Goal: Transaction & Acquisition: Purchase product/service

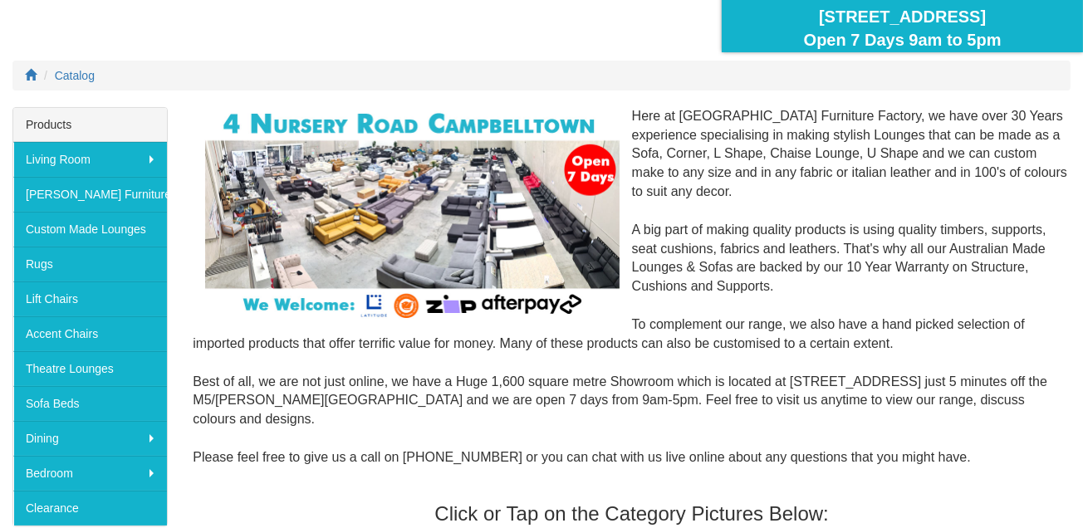
scroll to position [171, 0]
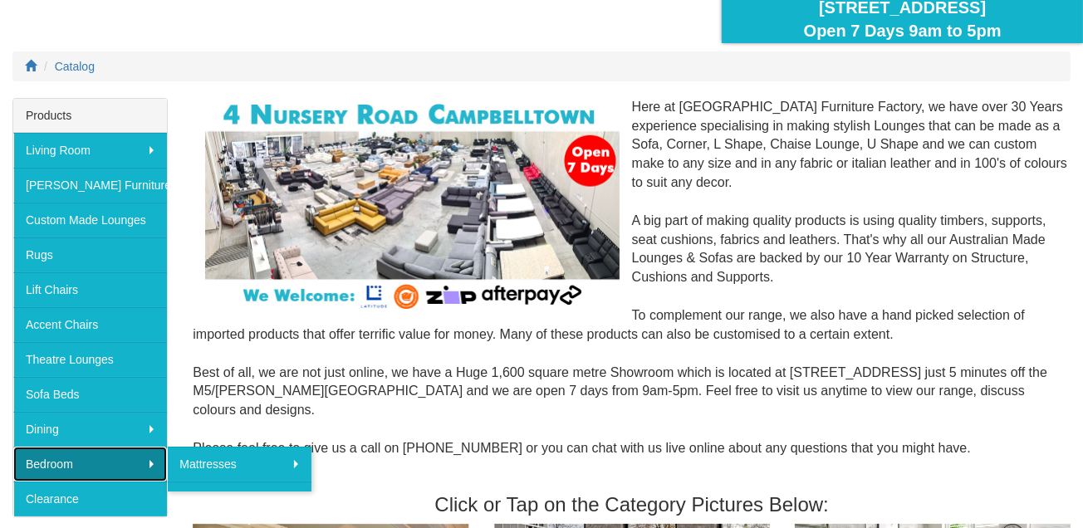
click at [136, 455] on link "Bedroom" at bounding box center [90, 464] width 154 height 35
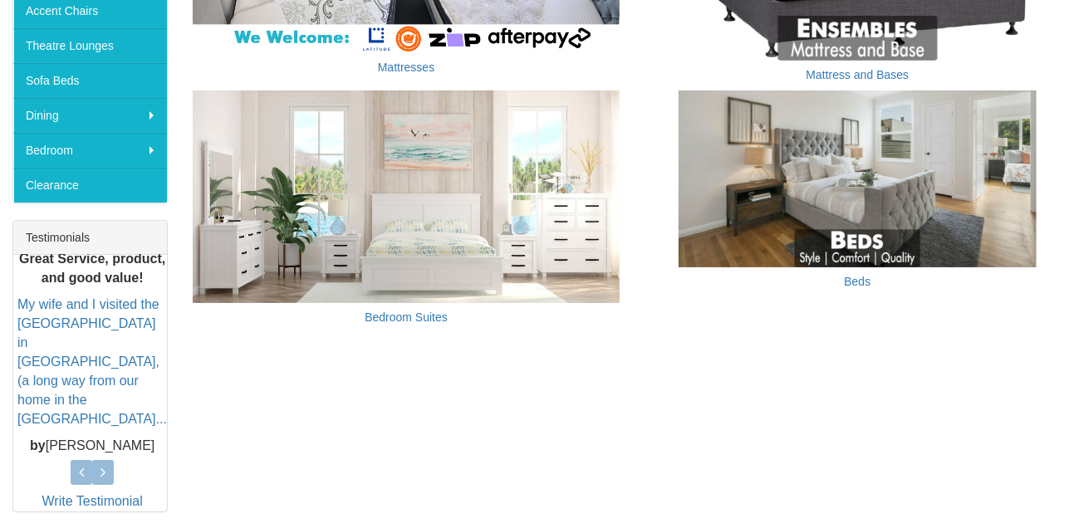
scroll to position [505, 0]
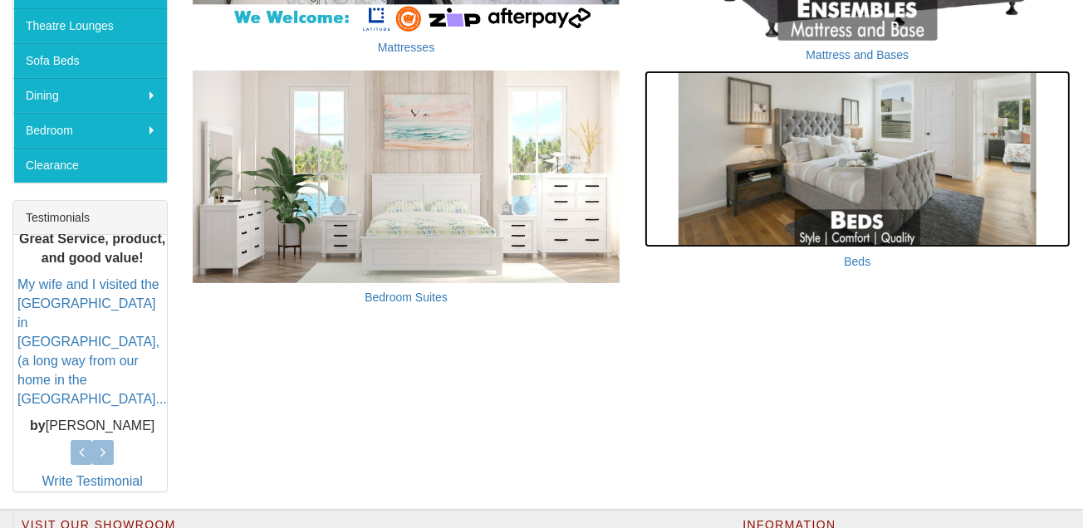
click at [980, 180] on img at bounding box center [858, 160] width 426 height 178
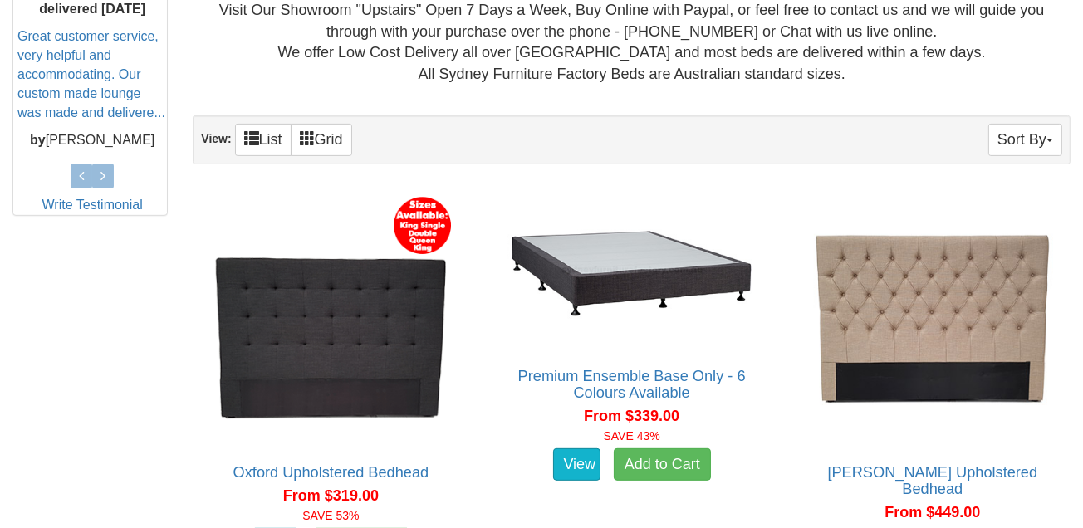
scroll to position [801, 0]
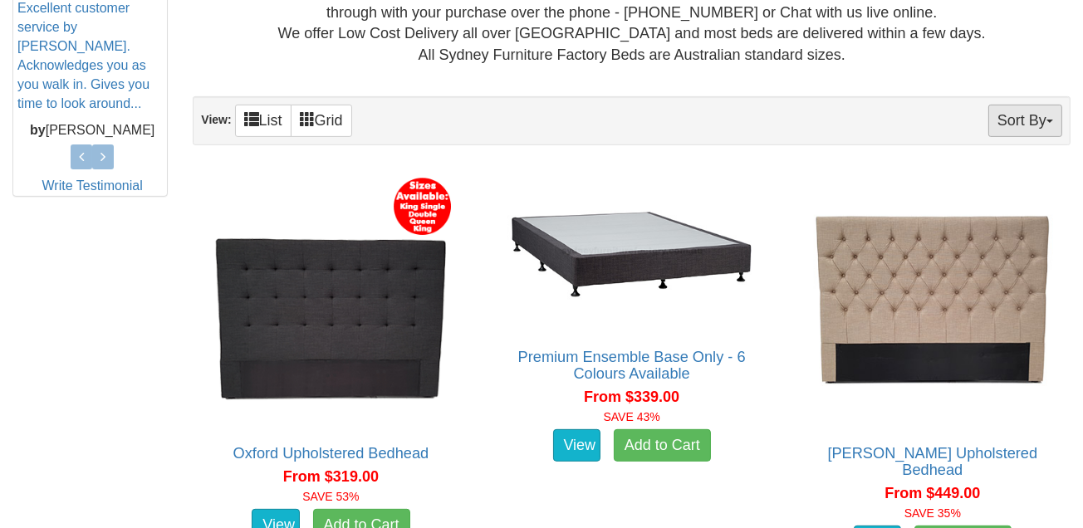
click at [1022, 125] on button "Sort By" at bounding box center [1025, 121] width 74 height 32
click at [781, 171] on div "Premium Ensemble Base Only - 6 Colours Available Queen size pictured - Single s…" at bounding box center [632, 366] width 301 height 409
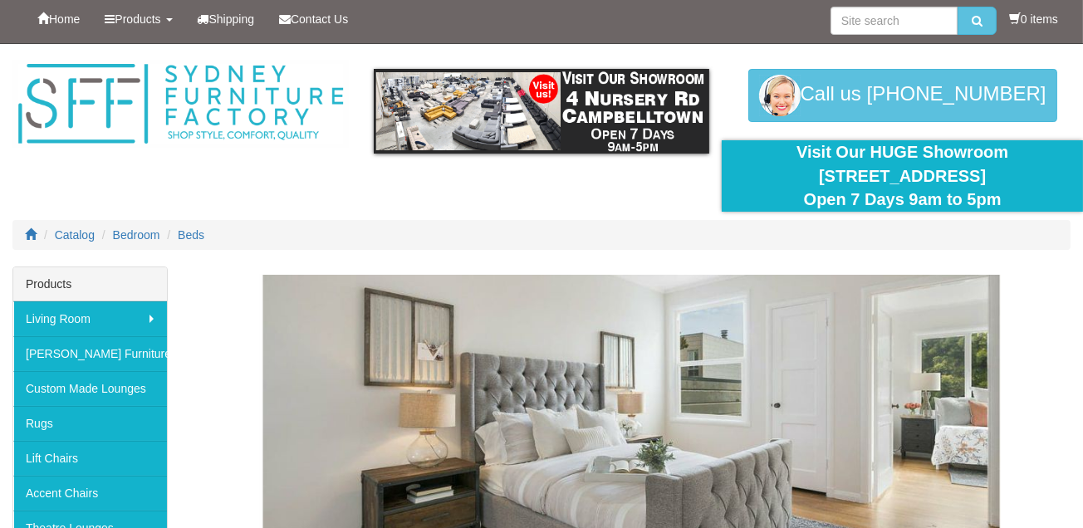
scroll to position [0, 0]
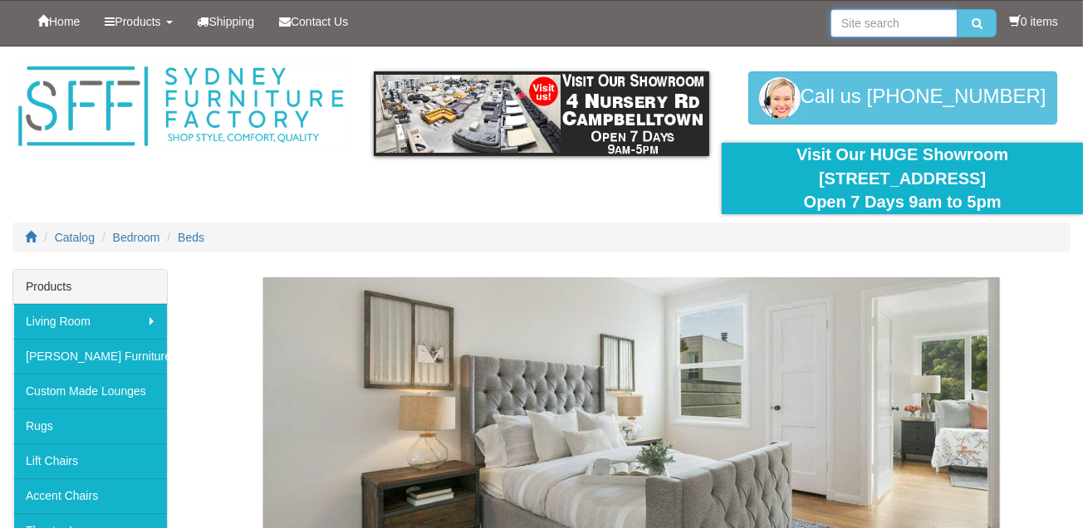
click at [898, 25] on input "search" at bounding box center [894, 23] width 127 height 28
type input "king single bed frame"
click at [958, 9] on button "submit" at bounding box center [977, 23] width 39 height 28
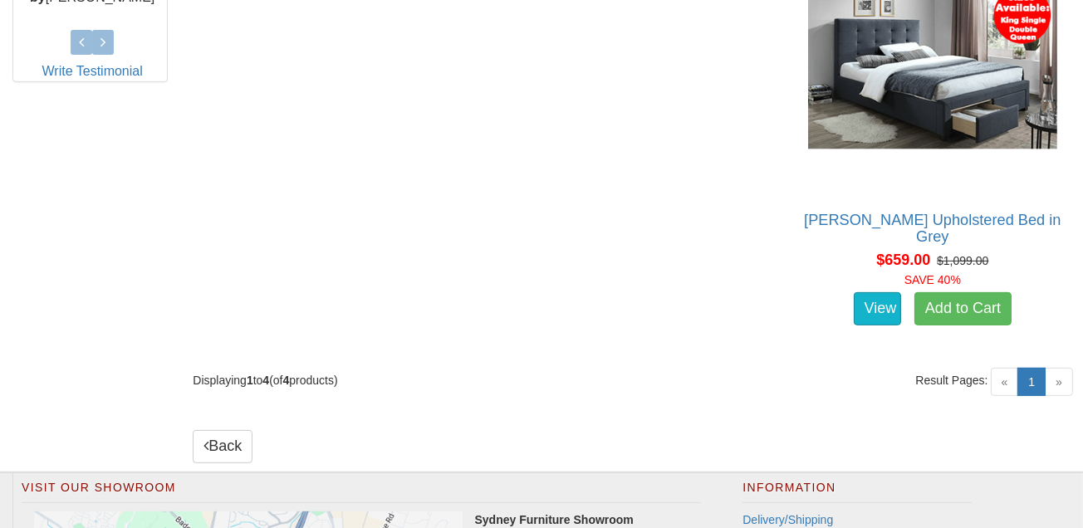
scroll to position [944, 0]
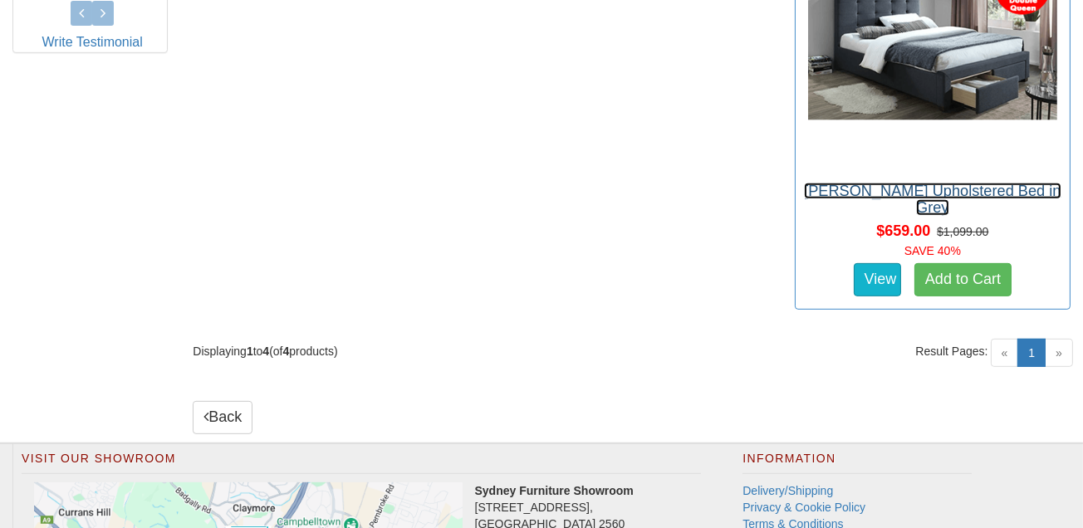
click at [804, 183] on link "[PERSON_NAME] Upholstered Bed in Grey" at bounding box center [932, 199] width 257 height 33
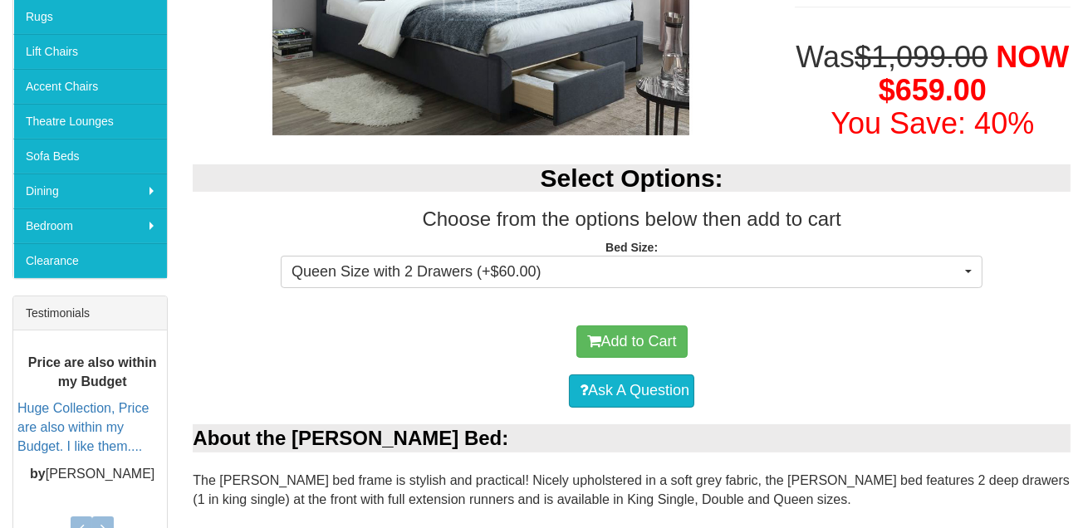
scroll to position [437, 0]
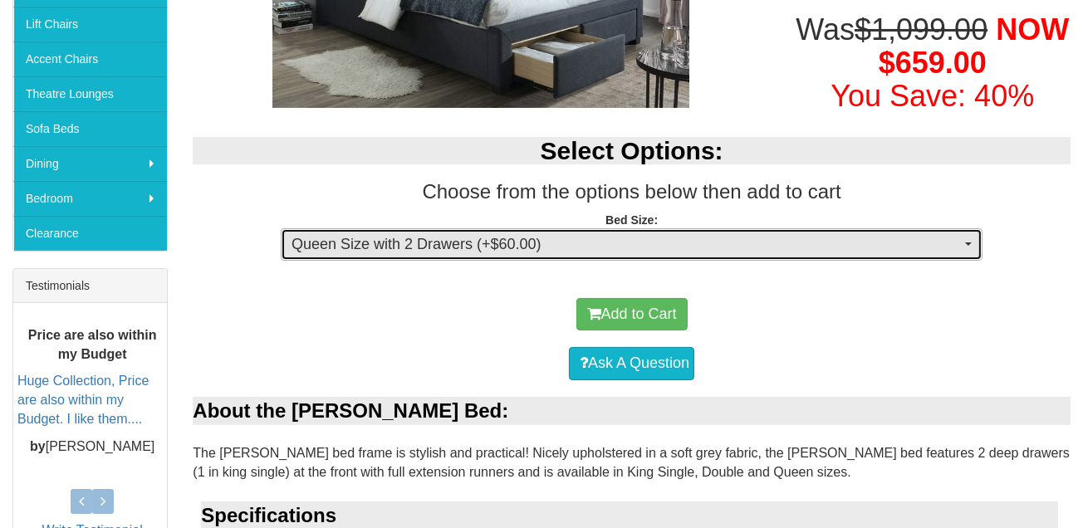
click at [974, 228] on button "Queen Size with 2 Drawers (+$60.00)" at bounding box center [632, 244] width 702 height 33
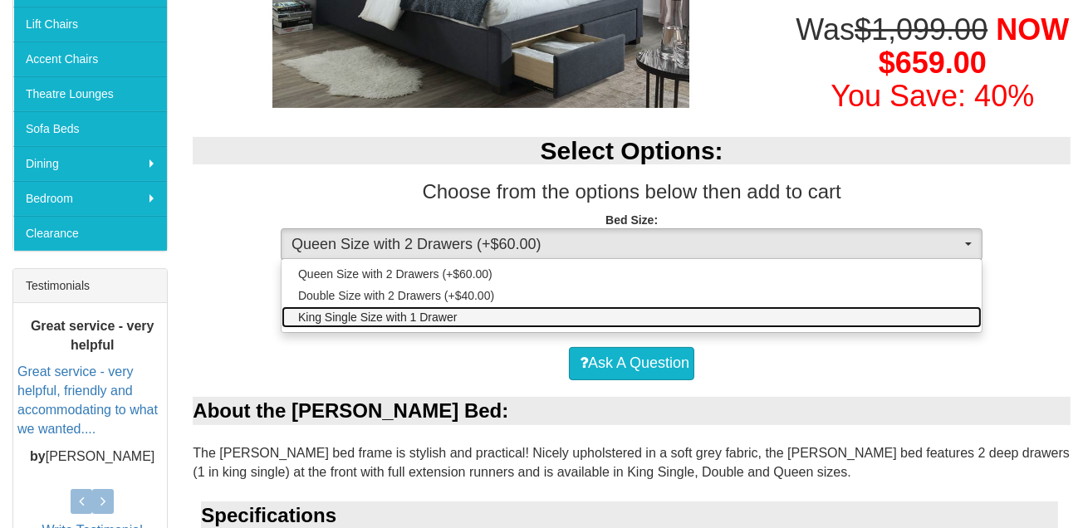
click at [924, 306] on link "King Single Size with 1 Drawer" at bounding box center [632, 317] width 700 height 22
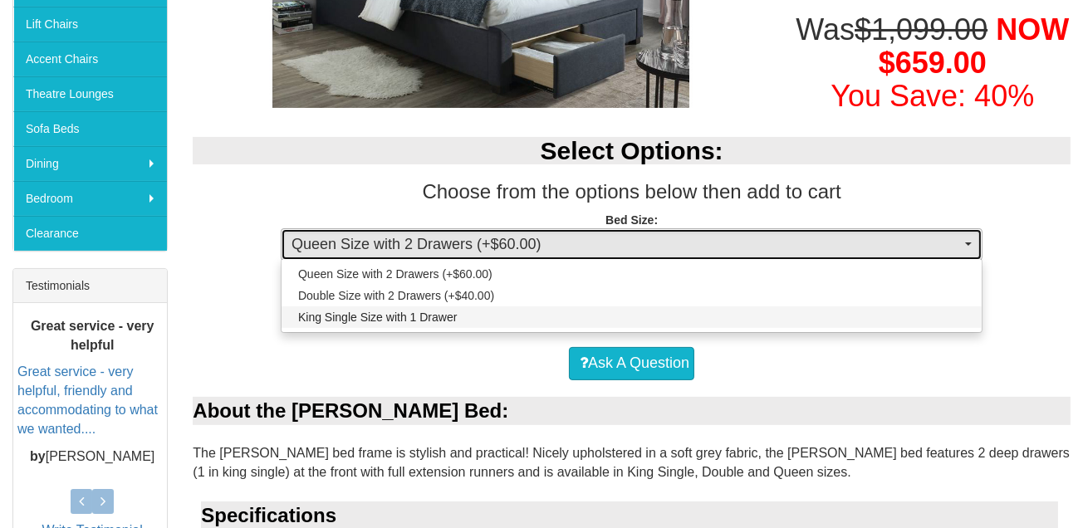
select select "1394"
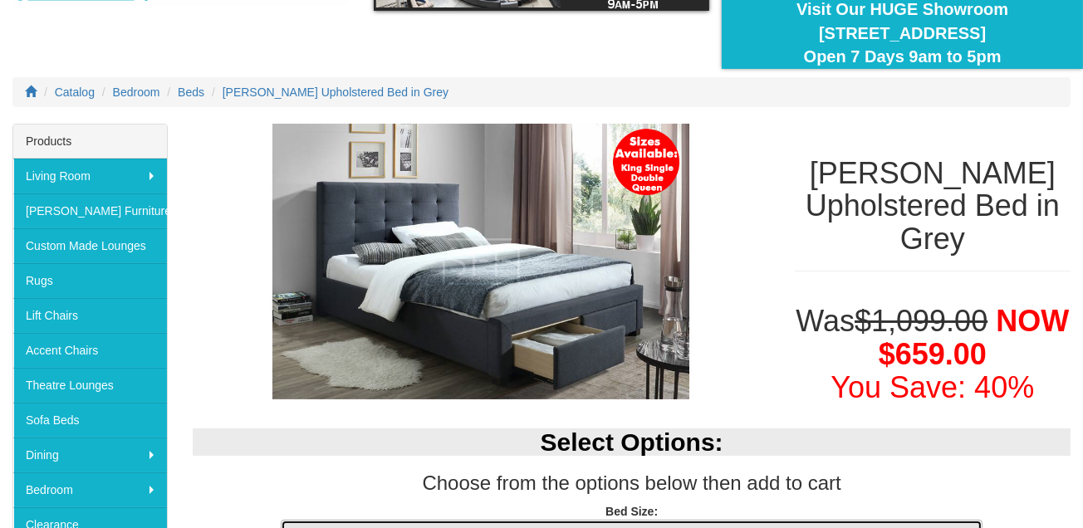
scroll to position [134, 0]
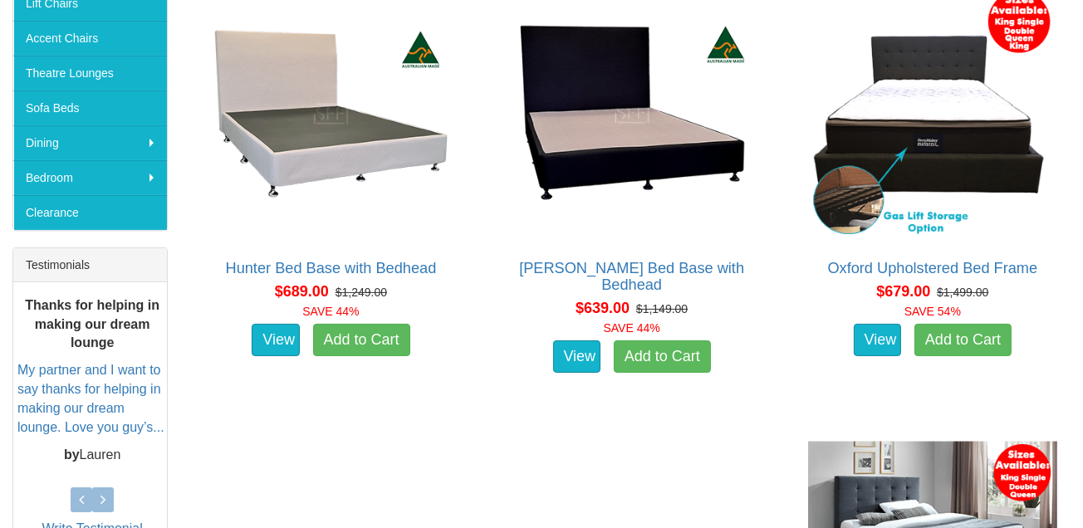
scroll to position [391, 0]
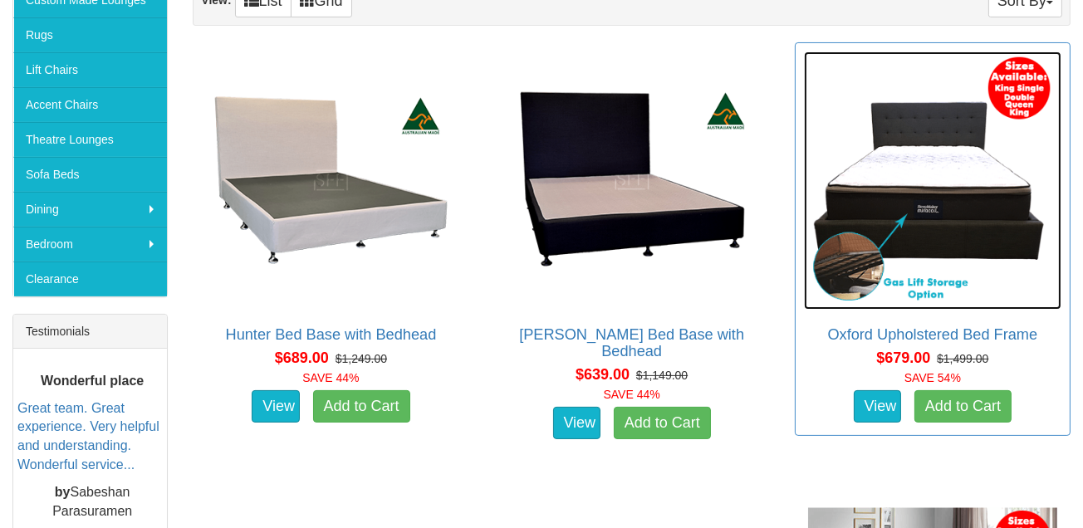
click at [926, 161] on img at bounding box center [932, 179] width 257 height 257
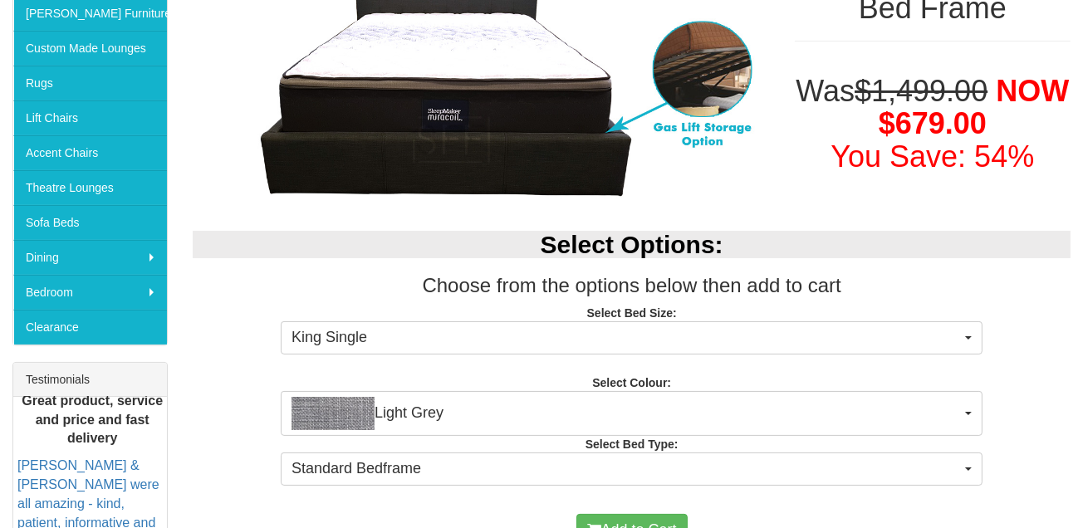
scroll to position [371, 0]
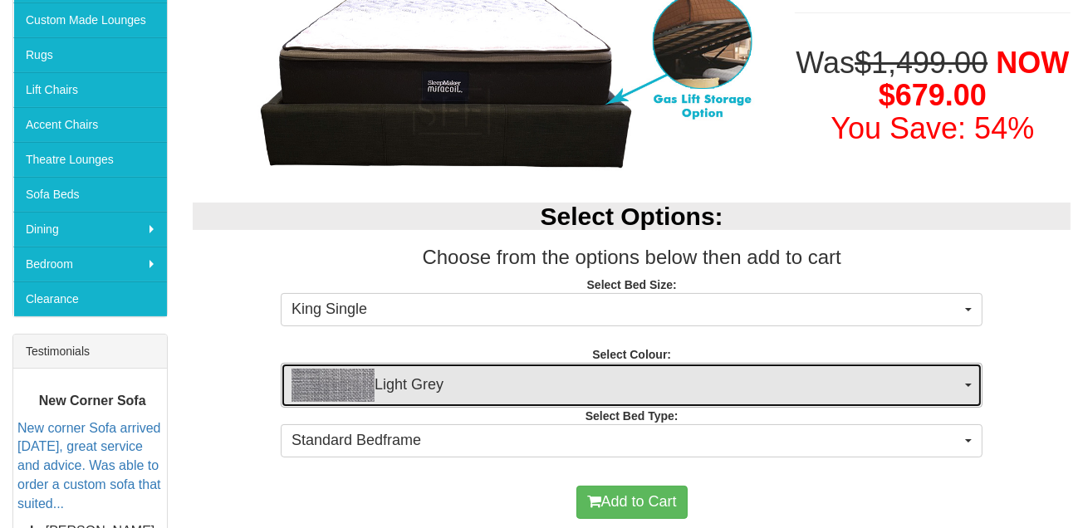
click at [965, 379] on button "Light Grey" at bounding box center [632, 385] width 702 height 45
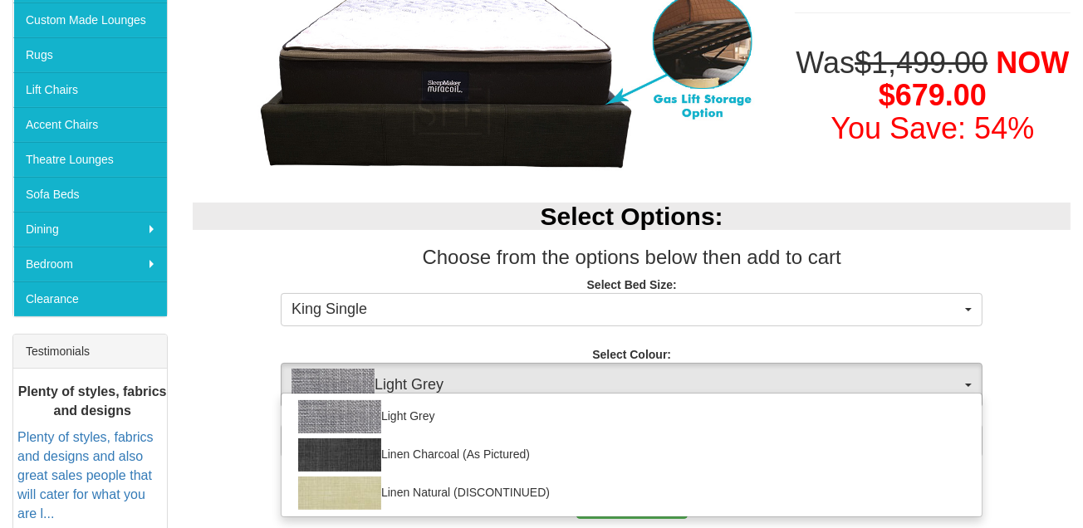
click at [985, 156] on div "Oxford Upholstered Bed Frame Was $1,499.00 NOW $679.00 You Save: 54% Select Opt…" at bounding box center [631, 536] width 903 height 1276
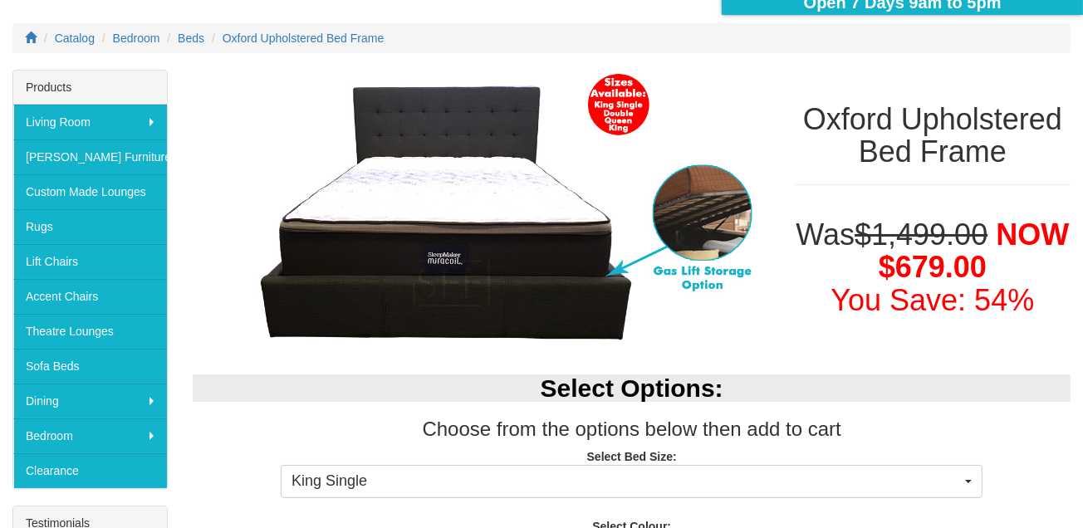
scroll to position [209, 0]
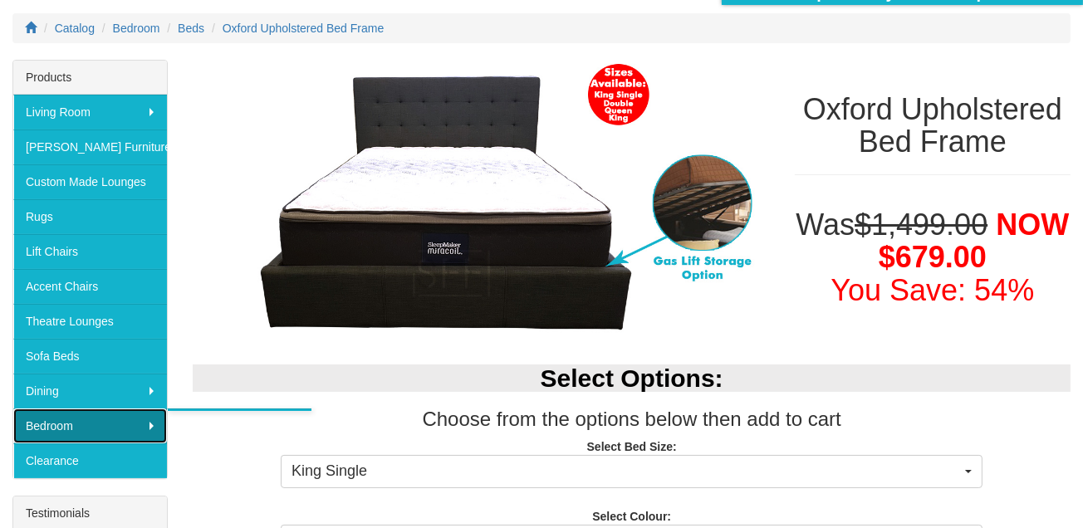
click at [151, 421] on link "Bedroom" at bounding box center [90, 426] width 154 height 35
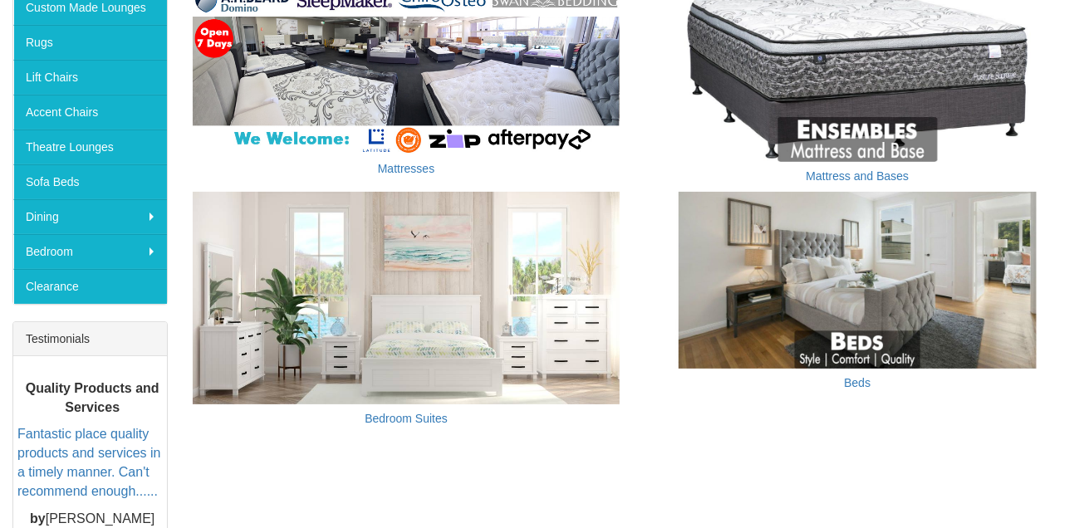
scroll to position [388, 0]
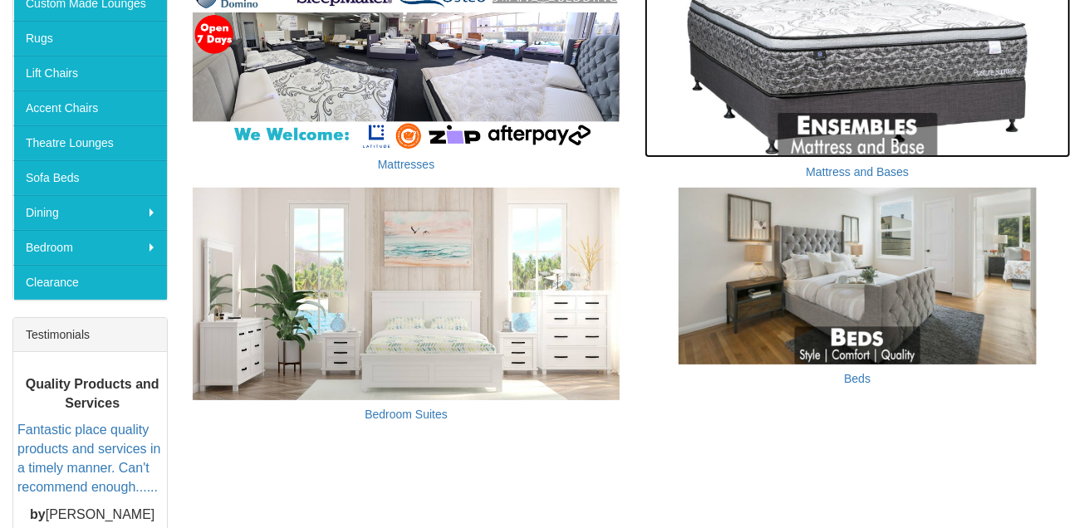
click at [901, 91] on img at bounding box center [858, 69] width 426 height 178
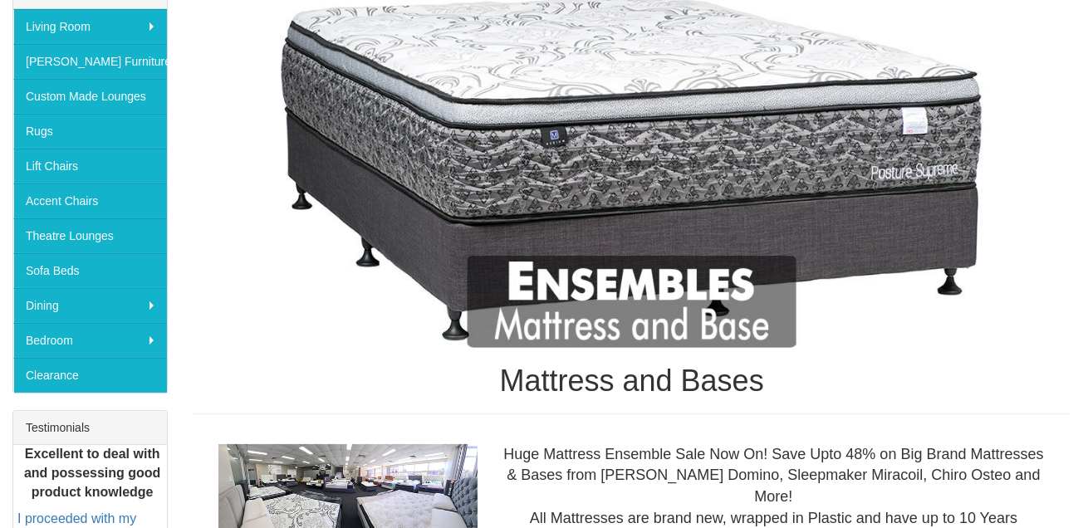
scroll to position [324, 0]
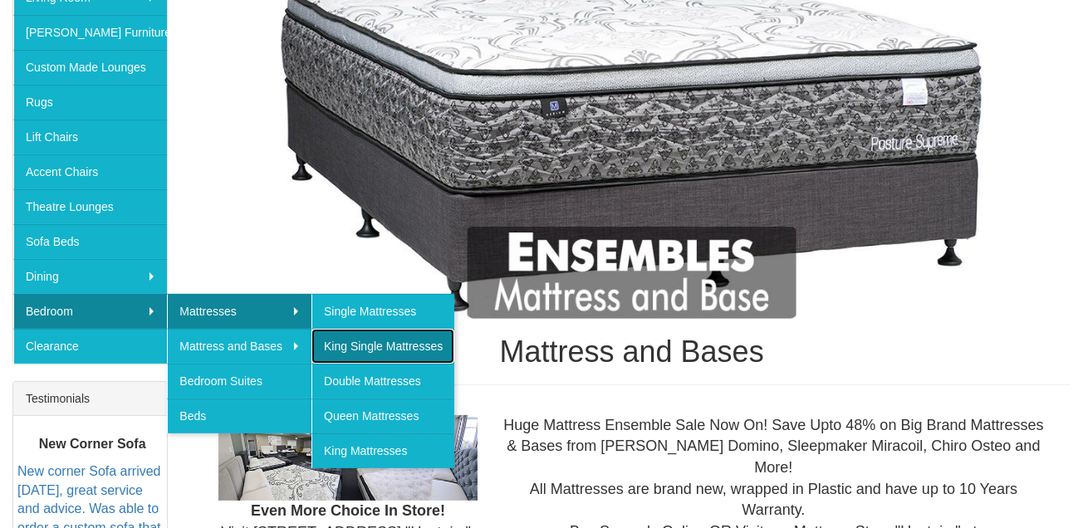
click at [349, 332] on link "King Single Mattresses" at bounding box center [382, 346] width 143 height 35
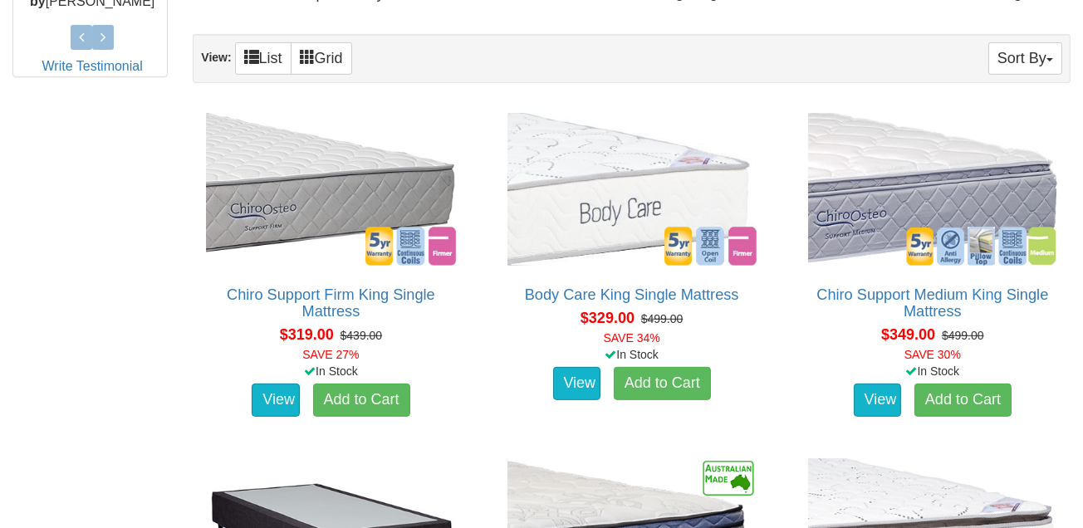
scroll to position [458, 0]
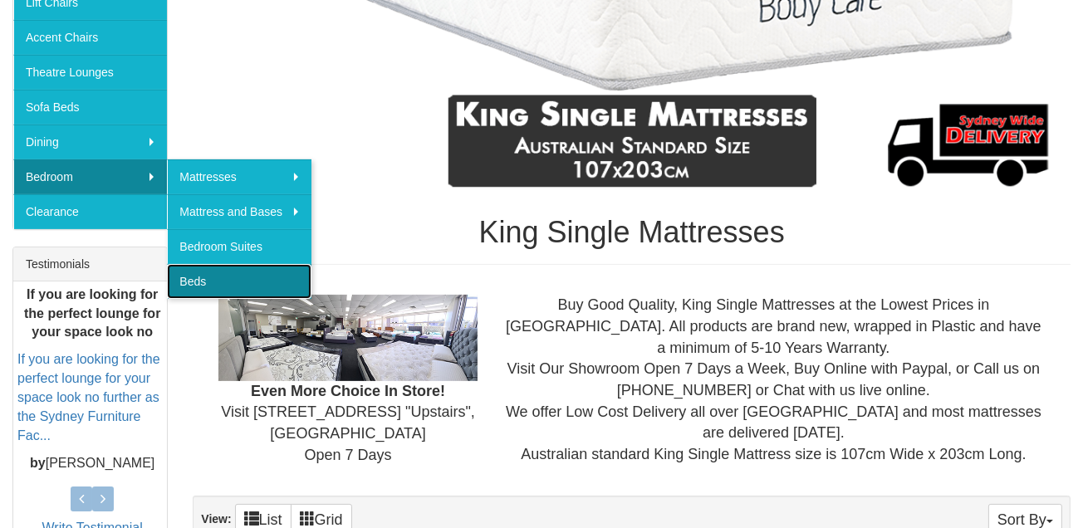
click at [219, 264] on link "Beds" at bounding box center [239, 281] width 145 height 35
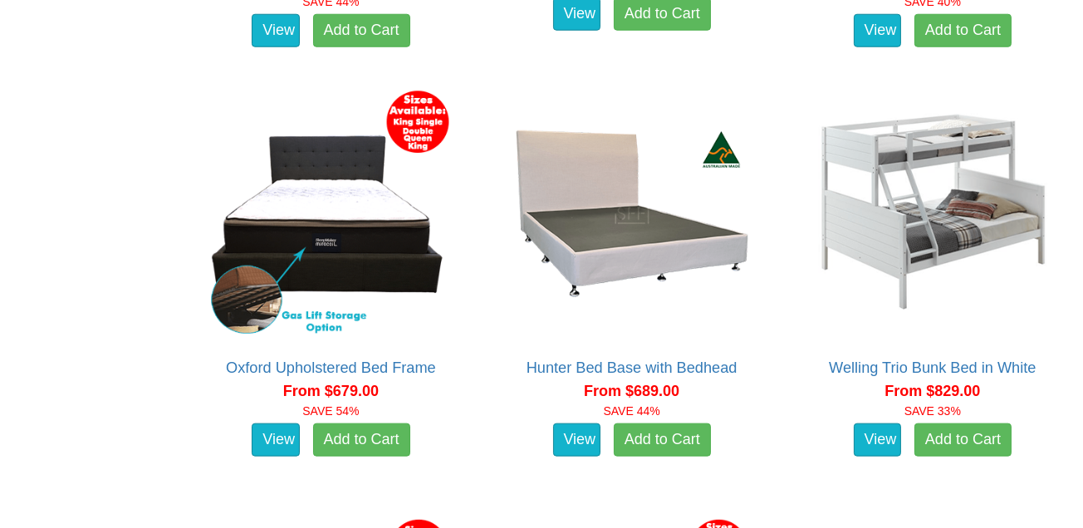
scroll to position [2222, 0]
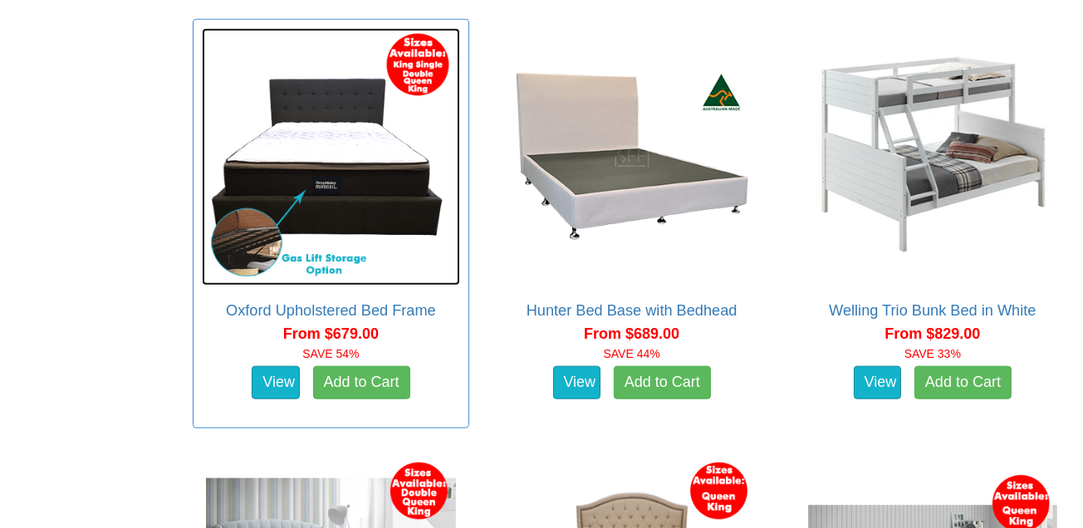
click at [370, 160] on img at bounding box center [330, 156] width 257 height 257
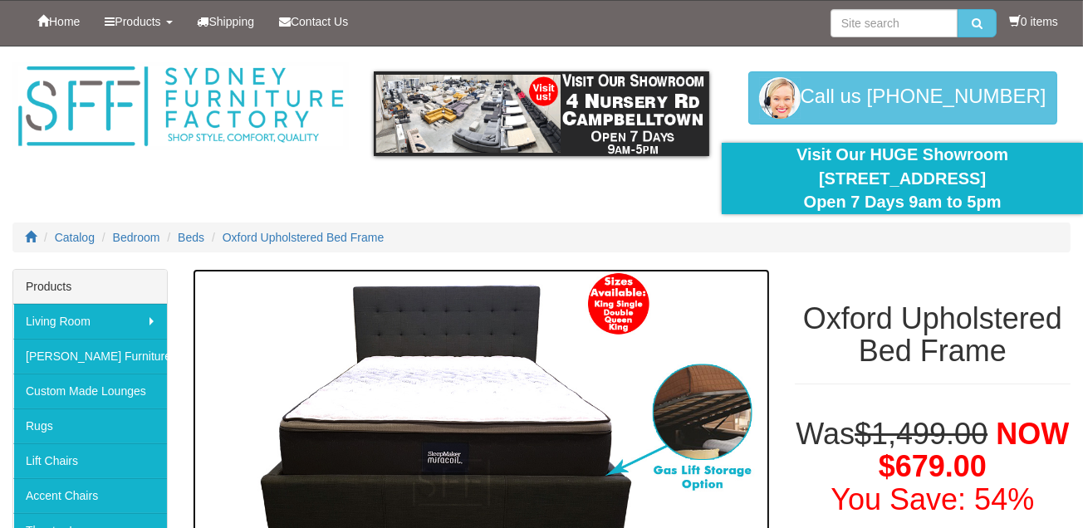
click at [568, 390] on img at bounding box center [481, 413] width 576 height 288
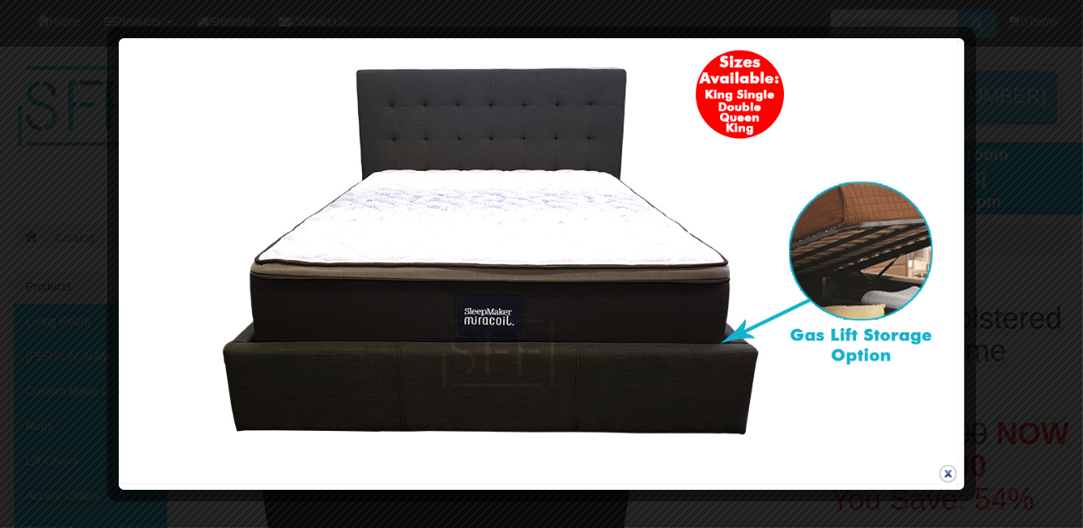
click at [947, 473] on button "close" at bounding box center [948, 473] width 21 height 21
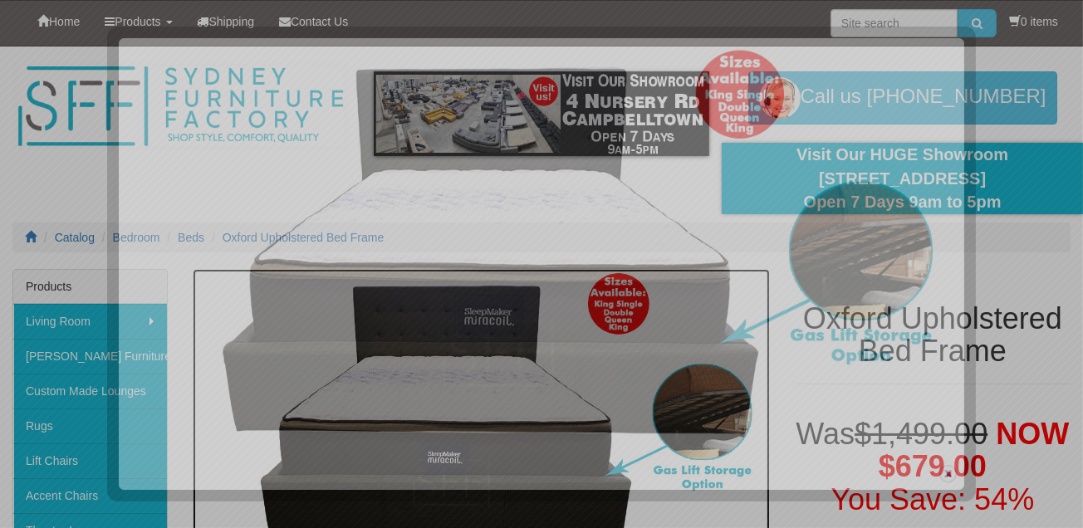
scroll to position [27, 0]
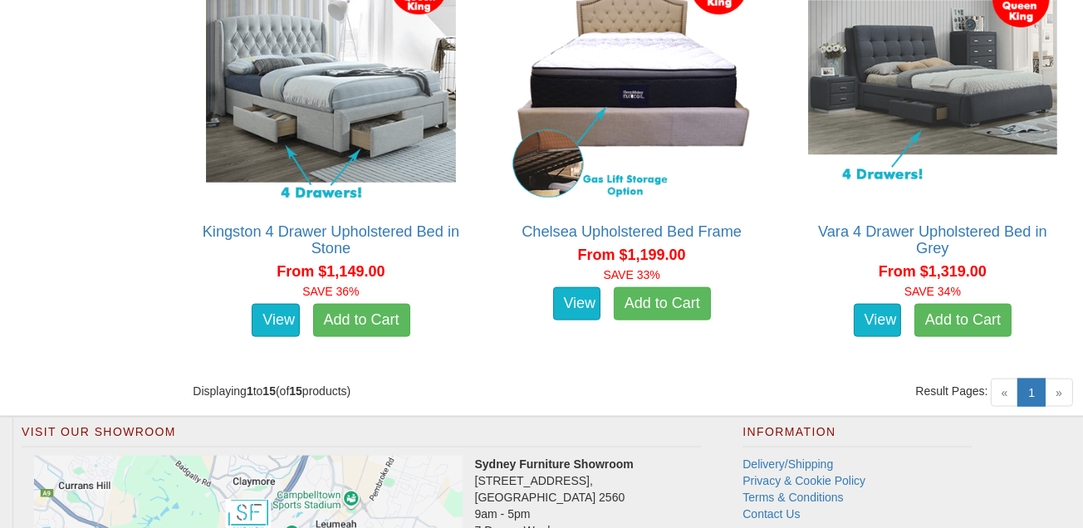
scroll to position [2861, 0]
